Goal: Task Accomplishment & Management: Manage account settings

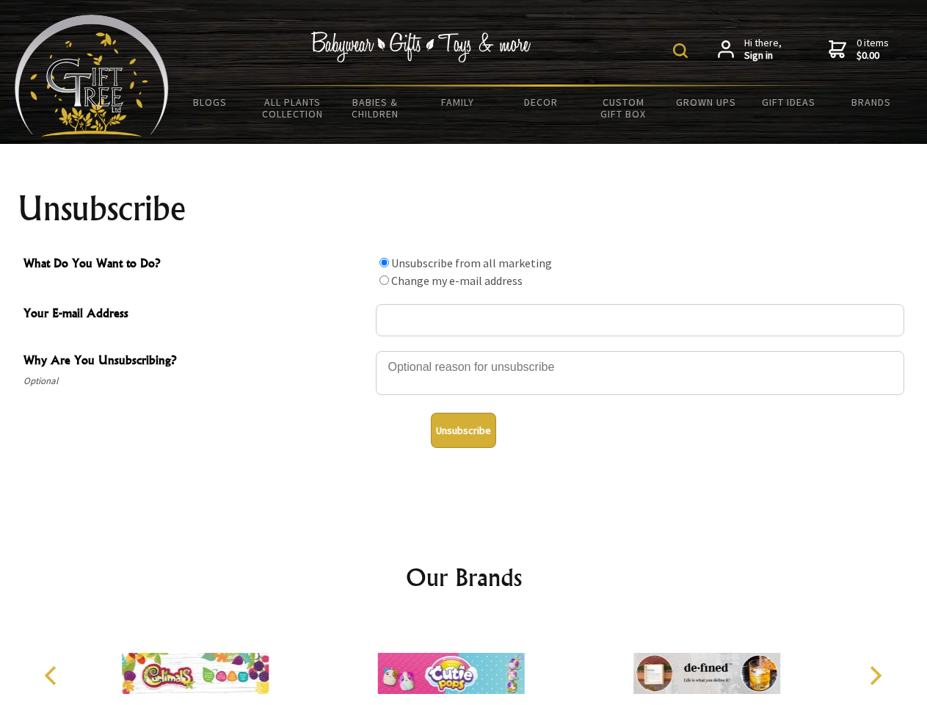
click at [683, 51] on img at bounding box center [680, 50] width 15 height 15
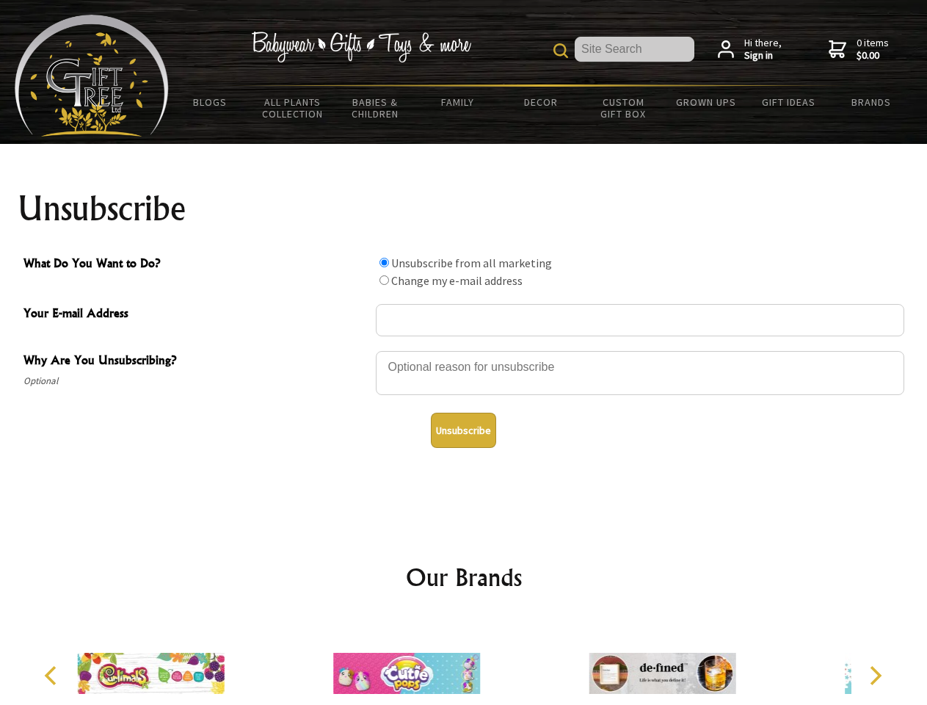
click at [464, 350] on div at bounding box center [640, 374] width 529 height 51
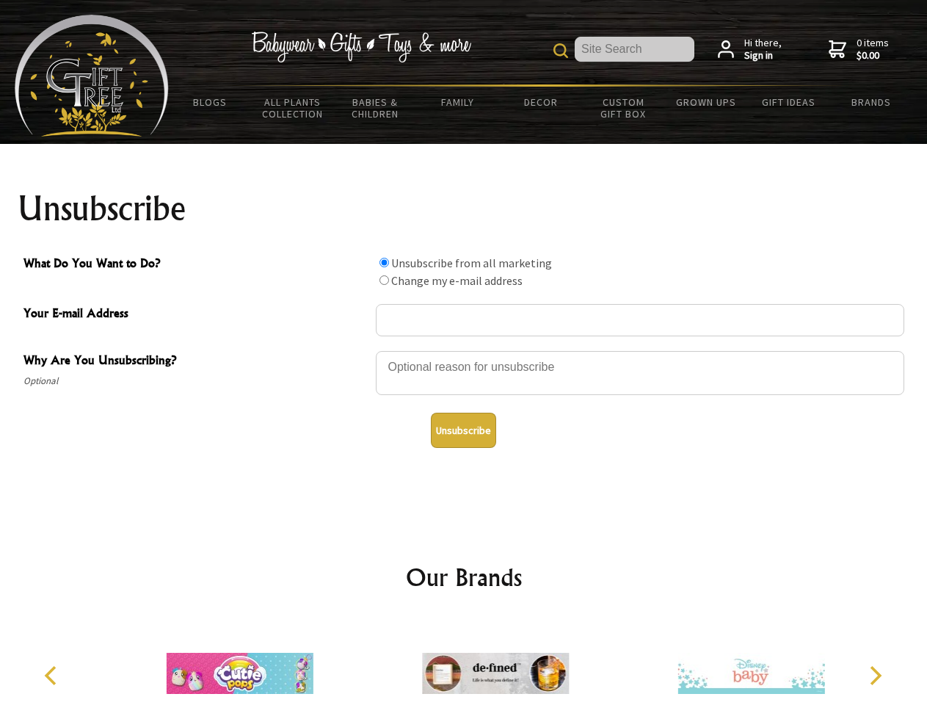
click at [384, 262] on input "What Do You Want to Do?" at bounding box center [385, 263] width 10 height 10
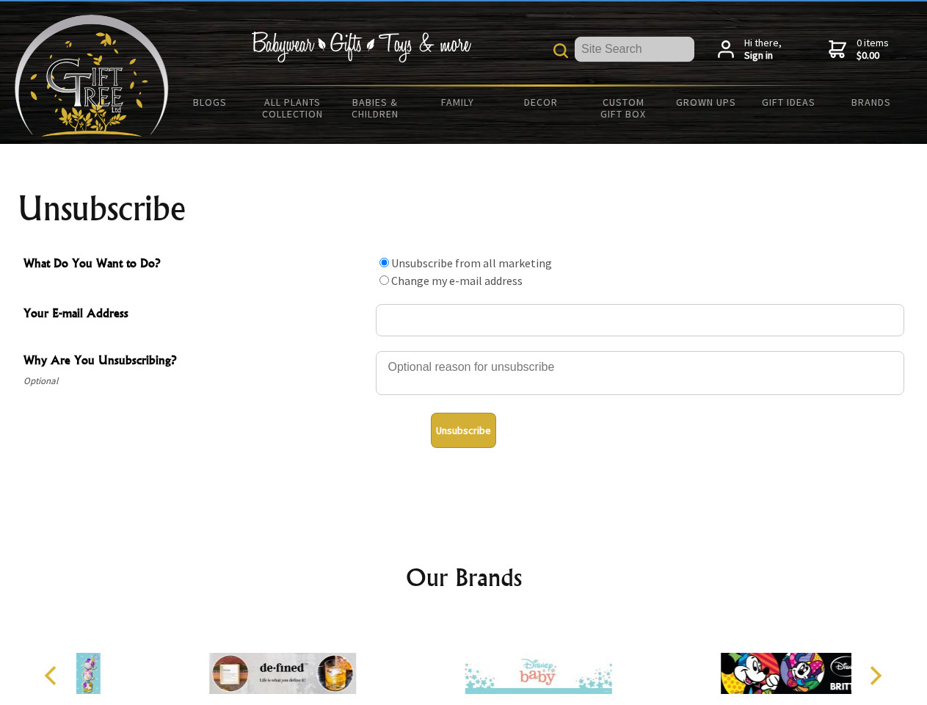
click at [384, 280] on input "What Do You Want to Do?" at bounding box center [385, 280] width 10 height 10
radio input "true"
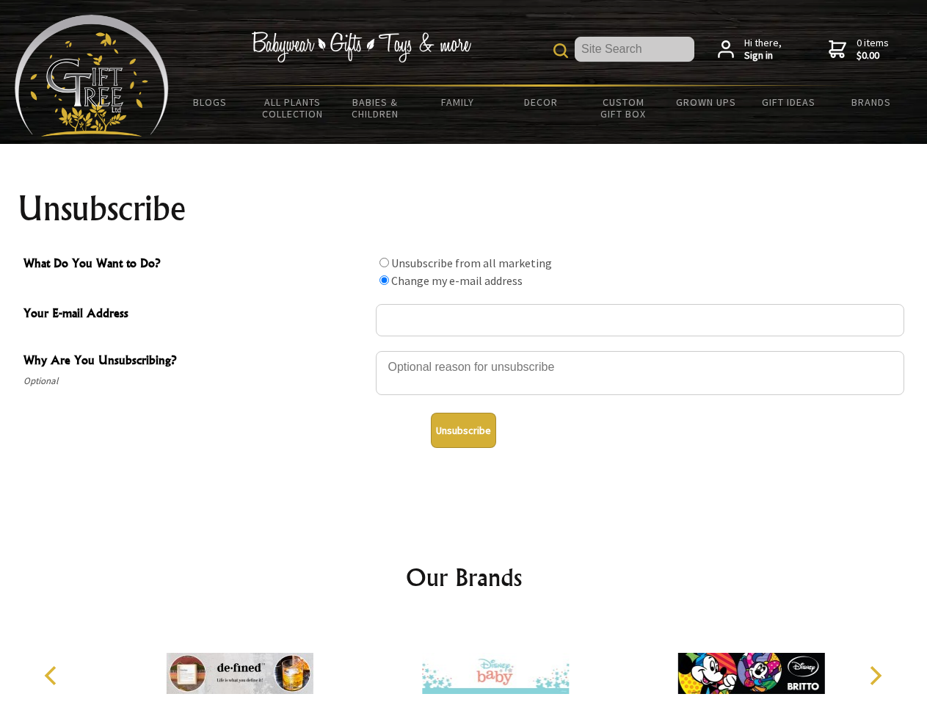
click at [463, 430] on button "Unsubscribe" at bounding box center [463, 430] width 65 height 35
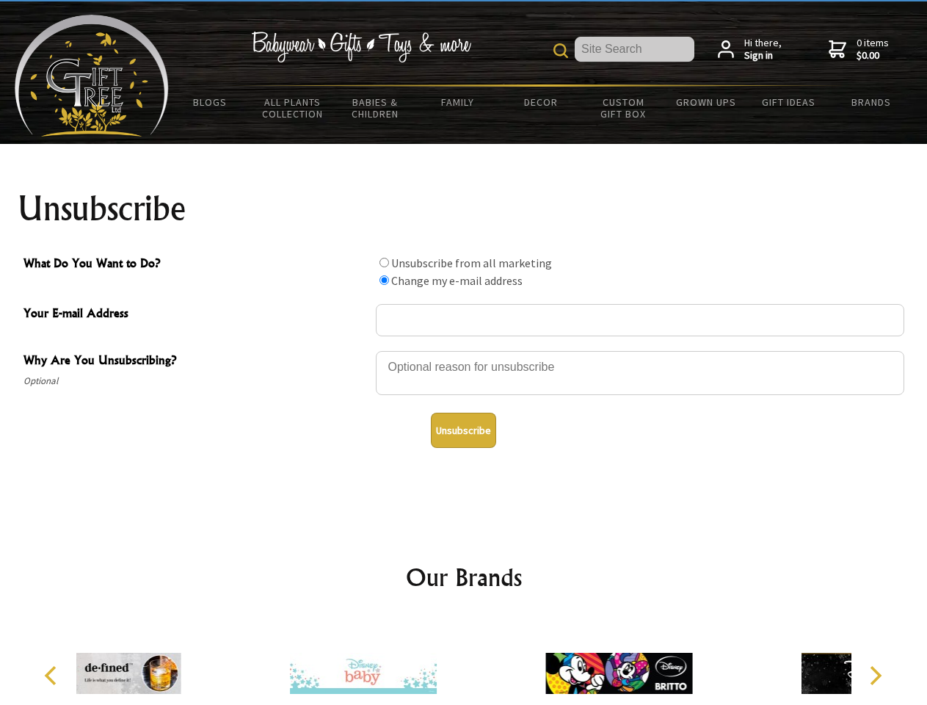
click at [53, 675] on icon "Previous" at bounding box center [52, 675] width 19 height 19
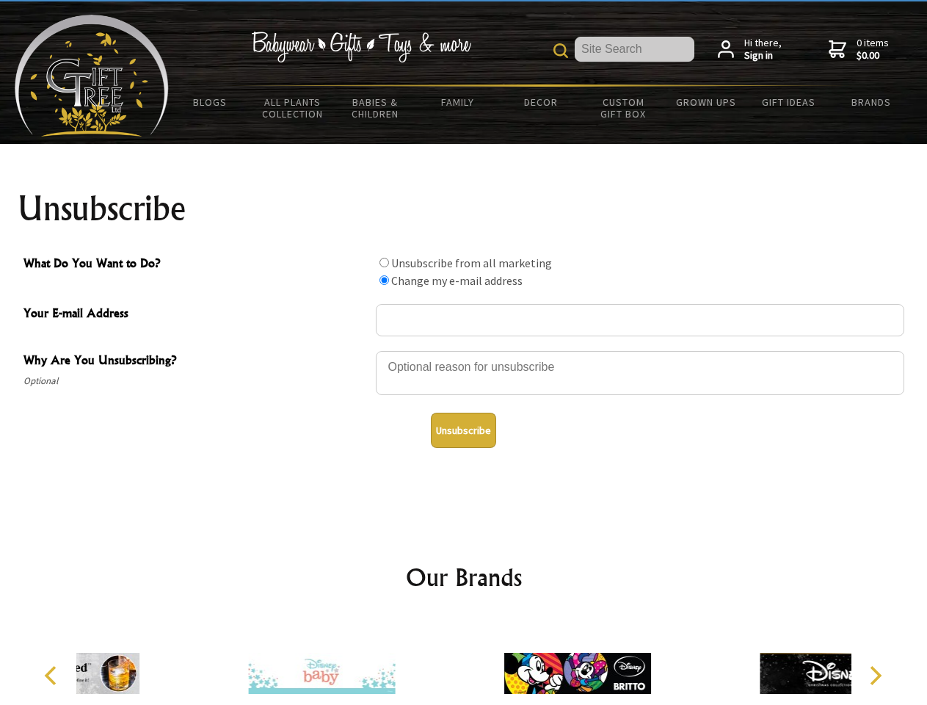
click at [875, 675] on icon "Next" at bounding box center [874, 675] width 19 height 19
